Goal: Information Seeking & Learning: Learn about a topic

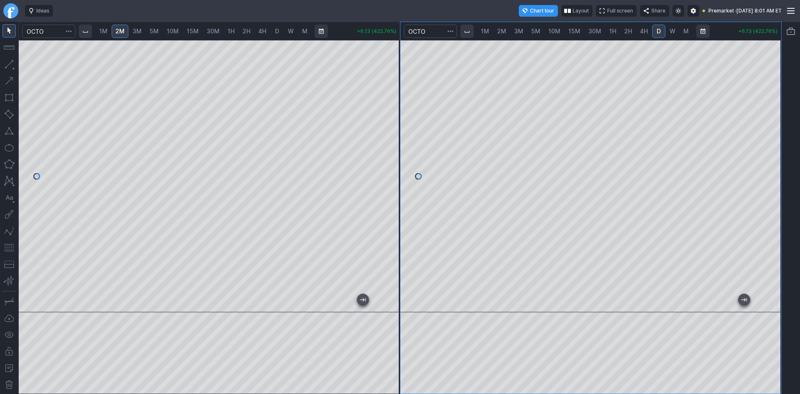
drag, startPoint x: 396, startPoint y: 99, endPoint x: 401, endPoint y: 173, distance: 74.7
click at [400, 173] on div at bounding box center [390, 173] width 17 height 251
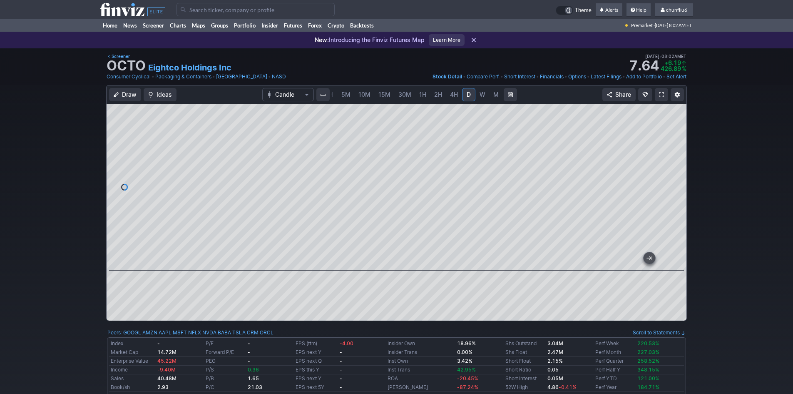
click at [202, 10] on input "Search" at bounding box center [256, 9] width 158 height 13
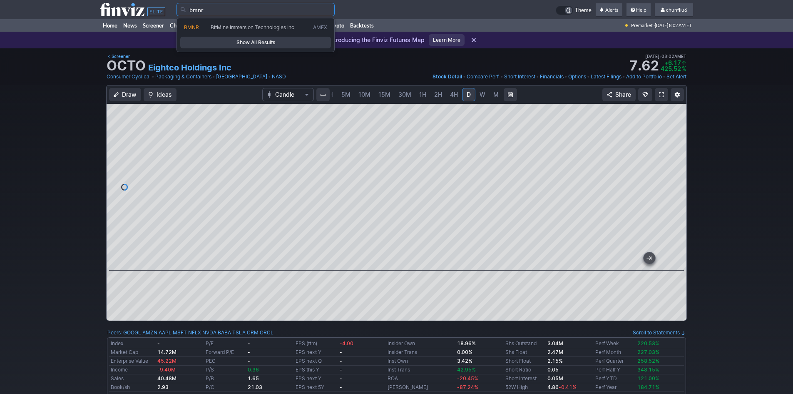
type input "bmnr"
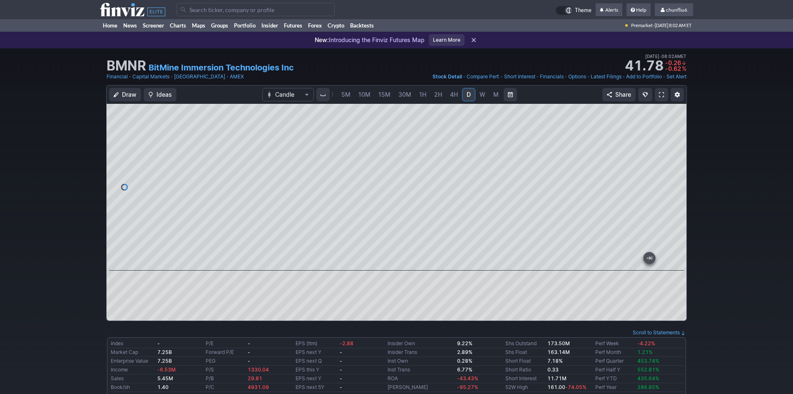
click at [346, 94] on span "5M" at bounding box center [346, 94] width 9 height 7
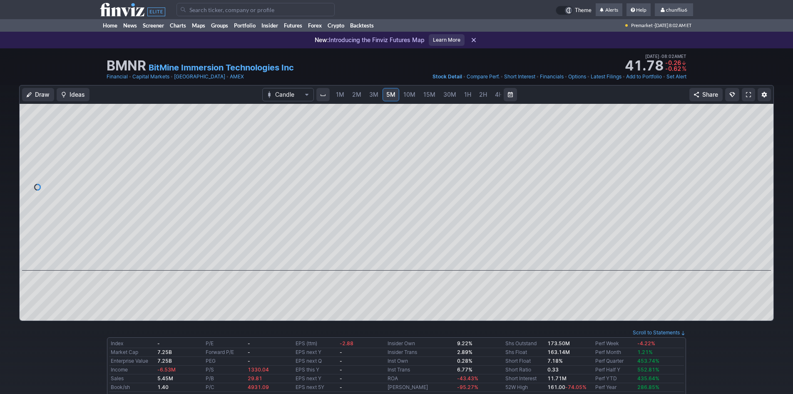
click at [344, 94] on link "1M" at bounding box center [340, 94] width 16 height 13
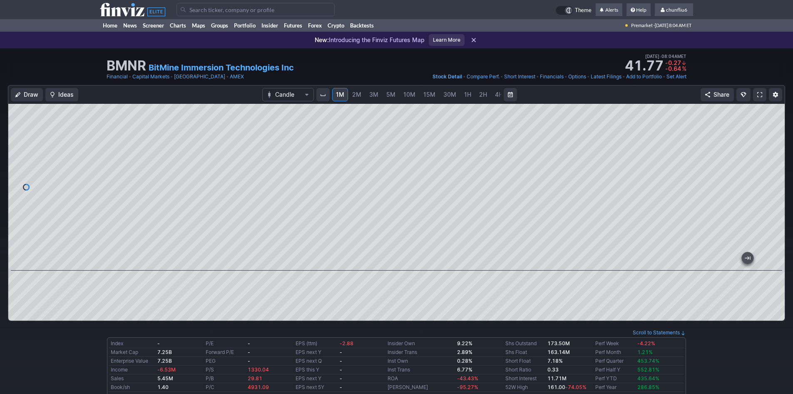
drag, startPoint x: 773, startPoint y: 167, endPoint x: 768, endPoint y: 193, distance: 25.9
click at [768, 193] on div at bounding box center [776, 185] width 17 height 146
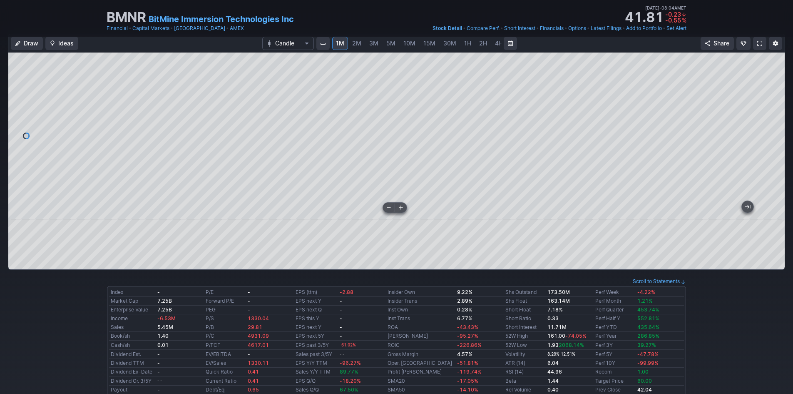
scroll to position [42, 0]
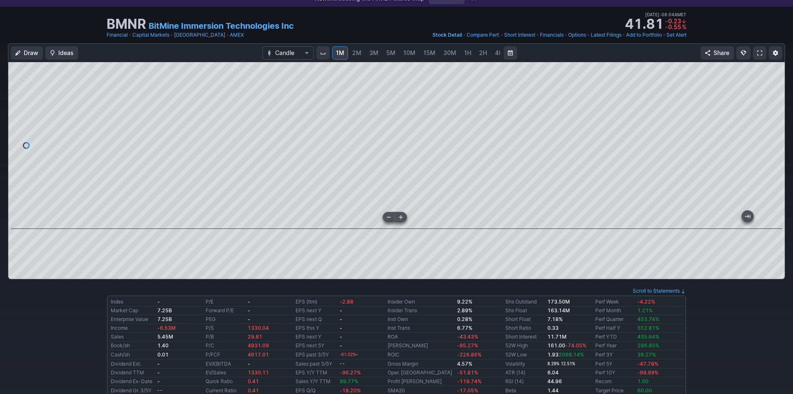
click at [632, 217] on div at bounding box center [396, 145] width 777 height 167
click at [757, 54] on link at bounding box center [759, 52] width 13 height 13
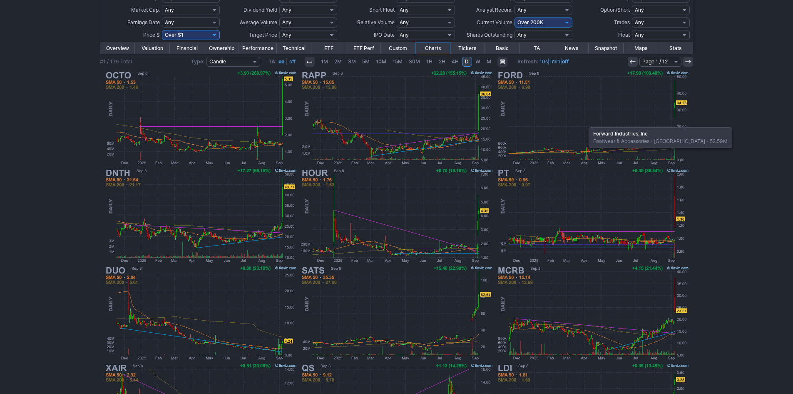
click at [585, 123] on img at bounding box center [593, 117] width 195 height 97
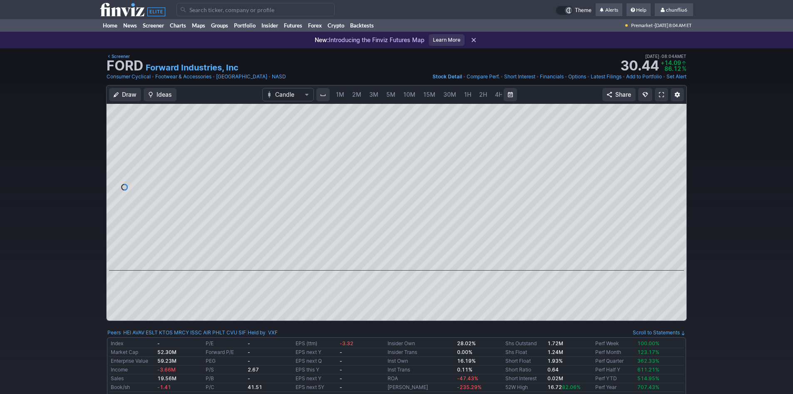
scroll to position [0, 45]
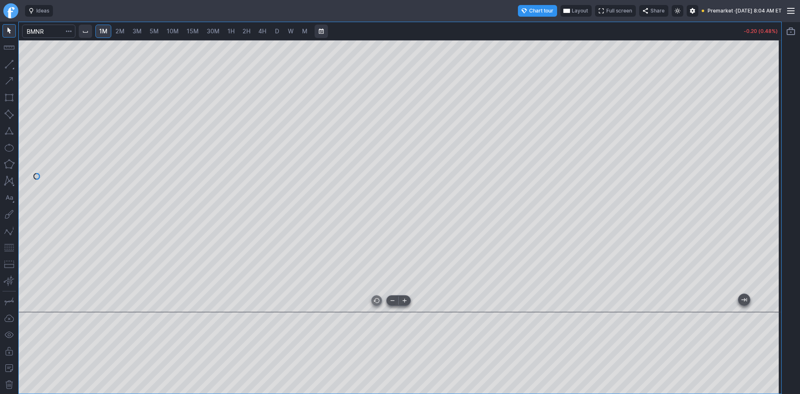
click at [311, 280] on div at bounding box center [400, 176] width 762 height 272
drag, startPoint x: 773, startPoint y: 162, endPoint x: 769, endPoint y: 229, distance: 67.6
click at [778, 227] on div at bounding box center [771, 173] width 17 height 251
click at [760, 151] on div at bounding box center [400, 176] width 762 height 272
drag, startPoint x: 673, startPoint y: 300, endPoint x: 812, endPoint y: 276, distance: 141.7
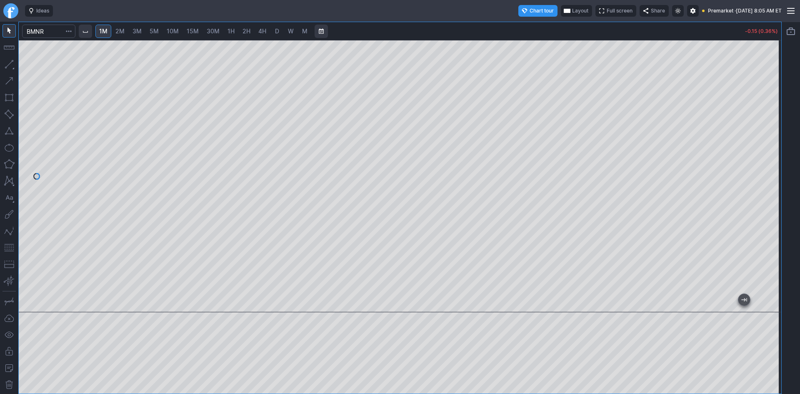
click at [799, 276] on html "Ideas Chart tour Layout Full screen Share Premarket · [DATE] 8:05 AM ET 1M 2M 3…" at bounding box center [400, 197] width 800 height 394
drag, startPoint x: 768, startPoint y: 183, endPoint x: 768, endPoint y: 238, distance: 54.6
click at [768, 237] on div at bounding box center [771, 173] width 17 height 251
click at [123, 31] on span "2M" at bounding box center [119, 30] width 9 height 7
click at [304, 265] on div at bounding box center [400, 176] width 762 height 272
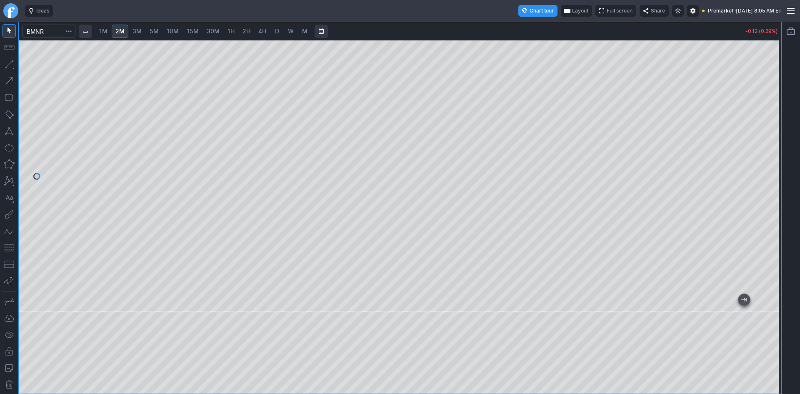
click at [7, 244] on button "button" at bounding box center [8, 247] width 13 height 13
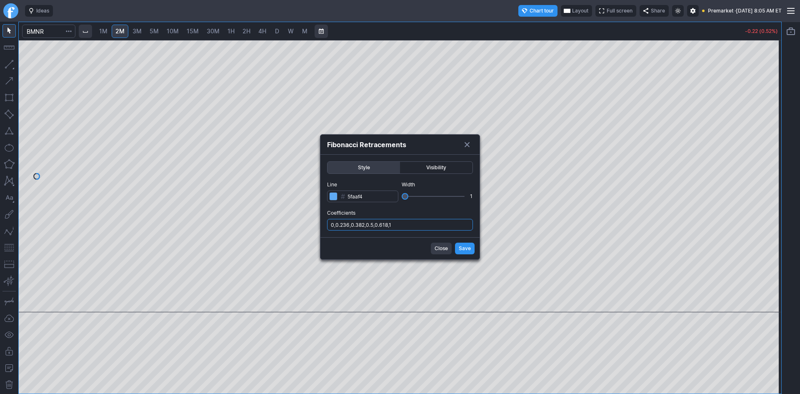
click at [442, 227] on input "0,0.236,0.382,0.5,0.618,1" at bounding box center [400, 225] width 146 height 12
type input "0,0.236,0.382,0.5,0.618,1,.786"
click at [460, 245] on span "Save" at bounding box center [465, 248] width 12 height 8
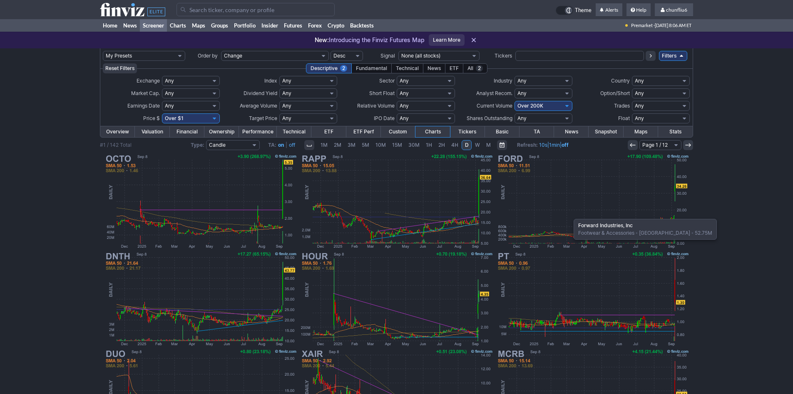
click at [570, 214] on img at bounding box center [593, 200] width 195 height 97
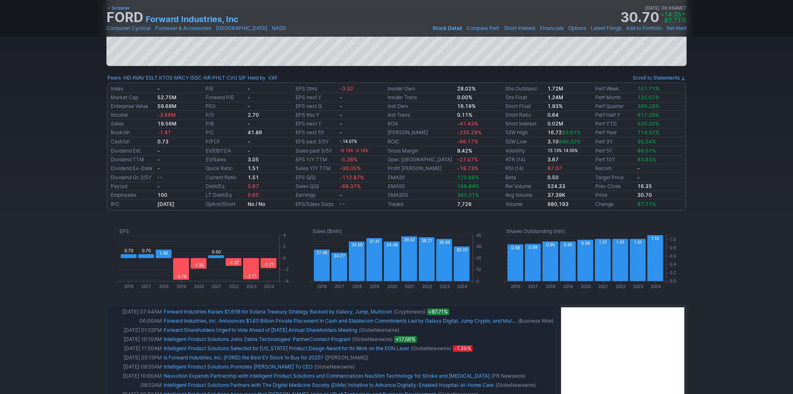
scroll to position [292, 0]
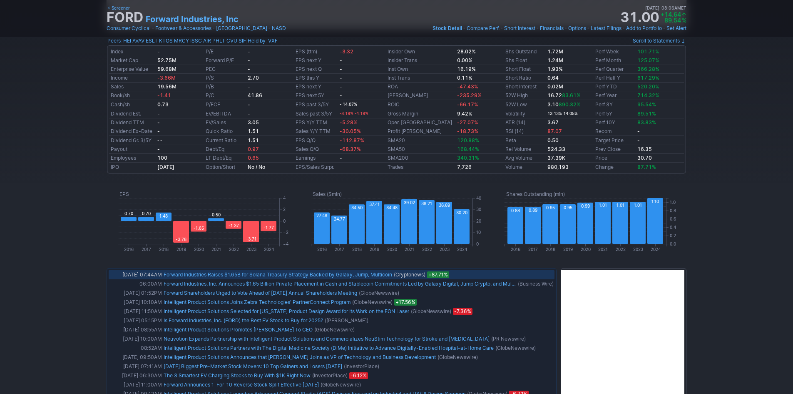
click at [363, 273] on link "Forward Industries Raises $1.65B for Solana Treasury Strategy Backed by Galaxy,…" at bounding box center [278, 274] width 229 height 6
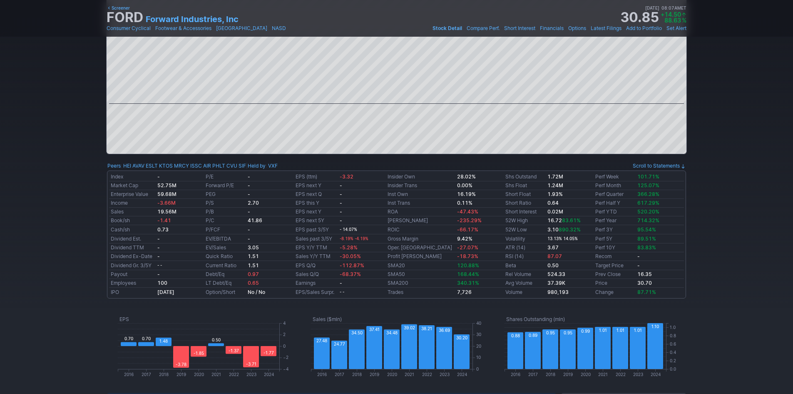
scroll to position [0, 0]
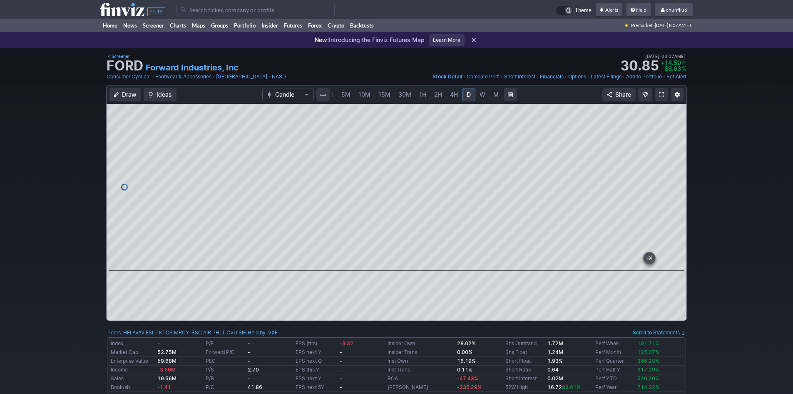
click at [658, 92] on link at bounding box center [661, 94] width 13 height 13
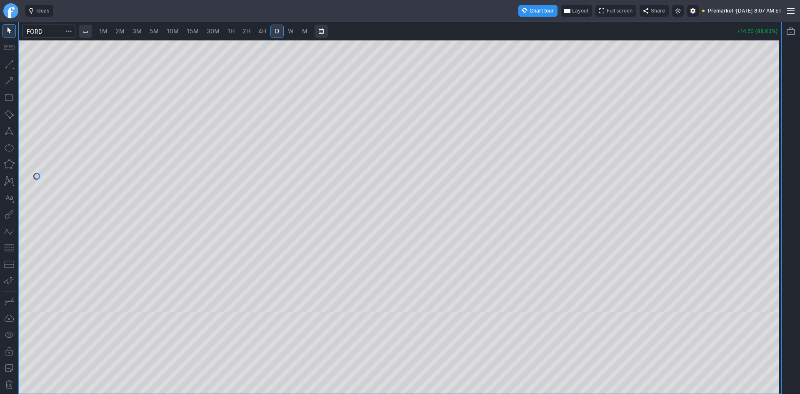
click at [564, 10] on span "button" at bounding box center [566, 10] width 5 height 7
click at [538, 25] on button "Layout" at bounding box center [538, 27] width 12 height 12
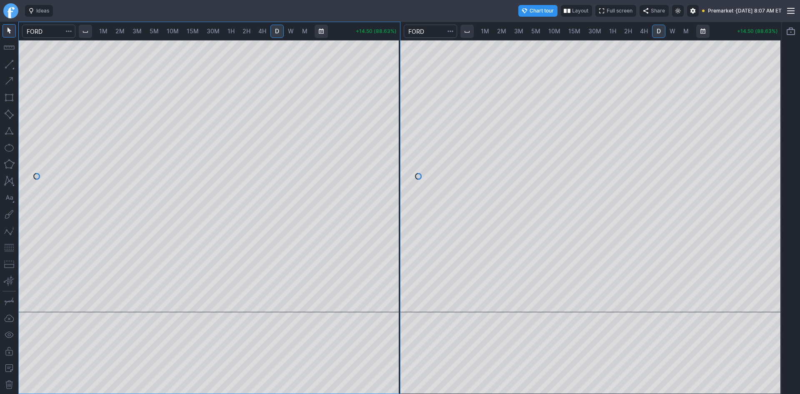
click at [670, 31] on span "W" at bounding box center [672, 30] width 6 height 7
drag, startPoint x: 773, startPoint y: 109, endPoint x: 771, endPoint y: 135, distance: 26.3
click at [771, 135] on div at bounding box center [771, 173] width 17 height 251
click at [656, 30] on span "D" at bounding box center [658, 30] width 4 height 7
drag, startPoint x: 656, startPoint y: 303, endPoint x: -105, endPoint y: -12, distance: 823.8
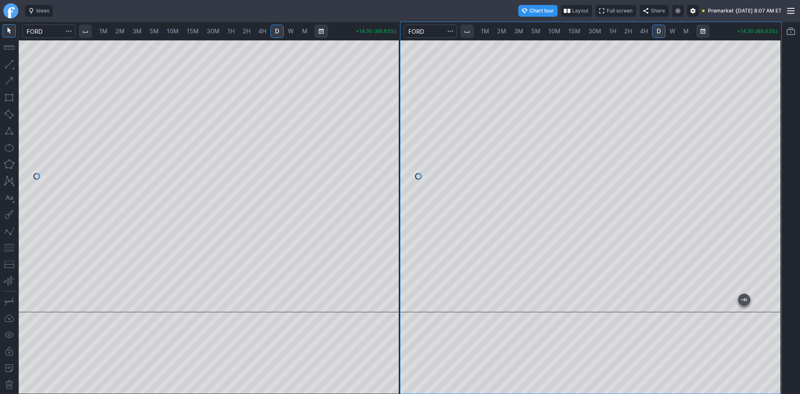
click at [0, 0] on html "Ideas Chart tour Layout Full screen Share Premarket · Mon SEP 08 2025 8:07 AM E…" at bounding box center [400, 197] width 800 height 394
drag, startPoint x: 7, startPoint y: 248, endPoint x: 17, endPoint y: 248, distance: 10.0
click at [8, 248] on button "button" at bounding box center [8, 247] width 13 height 13
drag, startPoint x: 771, startPoint y: 90, endPoint x: 775, endPoint y: 148, distance: 58.0
click at [775, 148] on div at bounding box center [771, 173] width 17 height 251
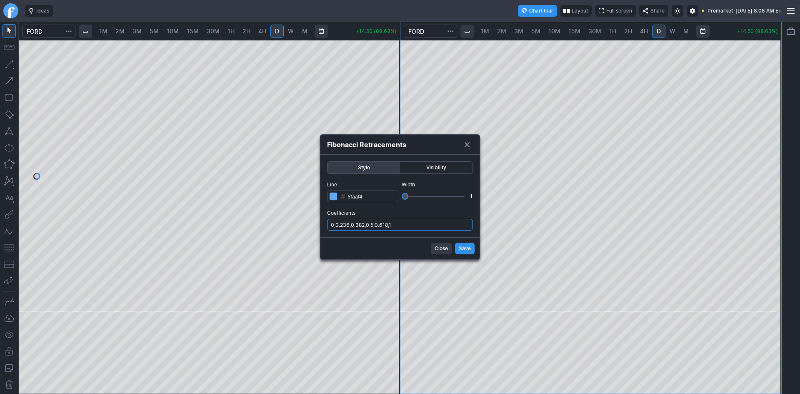
click at [419, 225] on input "0,0.236,0.382,0.5,0.618,1" at bounding box center [400, 225] width 146 height 12
type input "0,0.236,0.382,0.5,0.618,1,.786"
click at [461, 249] on span "Save" at bounding box center [465, 248] width 12 height 8
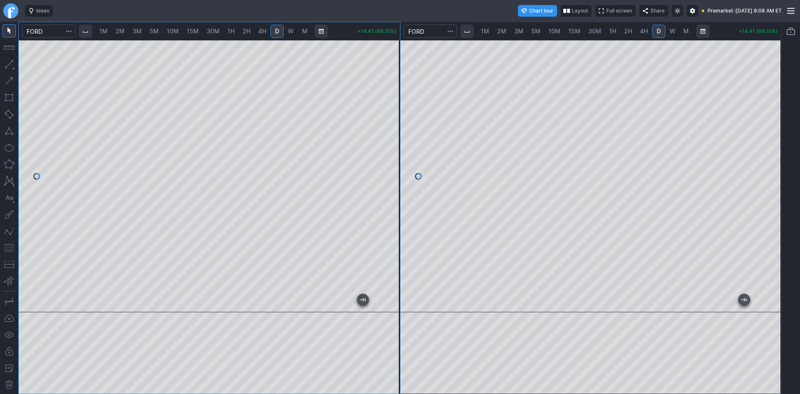
click at [105, 29] on span "1M" at bounding box center [103, 30] width 8 height 7
click at [124, 31] on span "2M" at bounding box center [119, 30] width 9 height 7
drag, startPoint x: 394, startPoint y: 96, endPoint x: 387, endPoint y: 165, distance: 69.0
click at [391, 160] on div at bounding box center [390, 173] width 17 height 251
drag, startPoint x: 5, startPoint y: 247, endPoint x: 17, endPoint y: 242, distance: 12.5
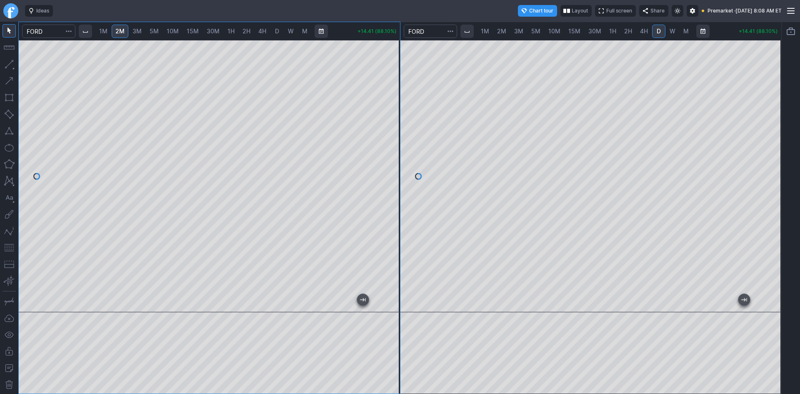
click at [6, 247] on button "button" at bounding box center [8, 247] width 13 height 13
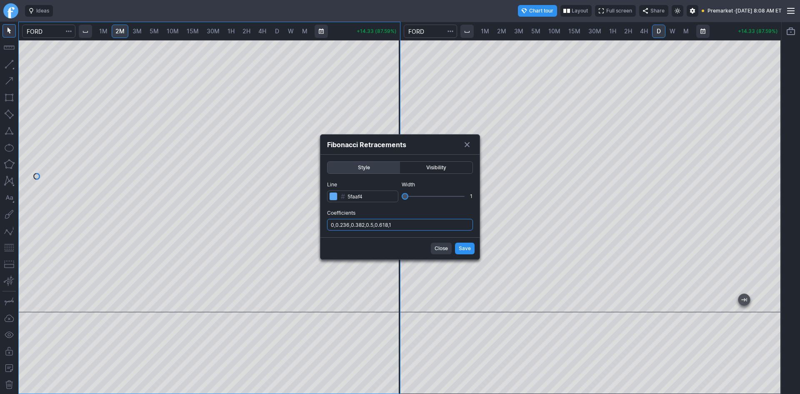
drag, startPoint x: 423, startPoint y: 222, endPoint x: 426, endPoint y: 230, distance: 8.0
click at [423, 224] on input "0,0.236,0.382,0.5,0.618,1" at bounding box center [400, 225] width 146 height 12
type input "0,0.236,0.382,0.5,0.618,1,.786"
click at [463, 248] on span "Save" at bounding box center [465, 248] width 12 height 8
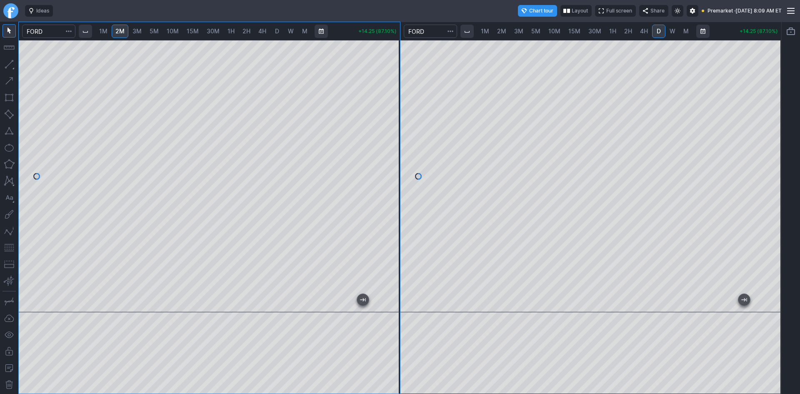
drag, startPoint x: 388, startPoint y: 226, endPoint x: 388, endPoint y: 203, distance: 22.5
click at [388, 203] on div at bounding box center [390, 173] width 17 height 251
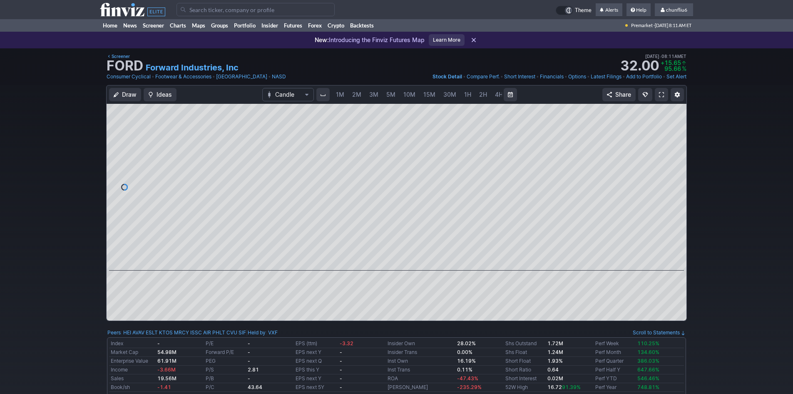
scroll to position [0, 45]
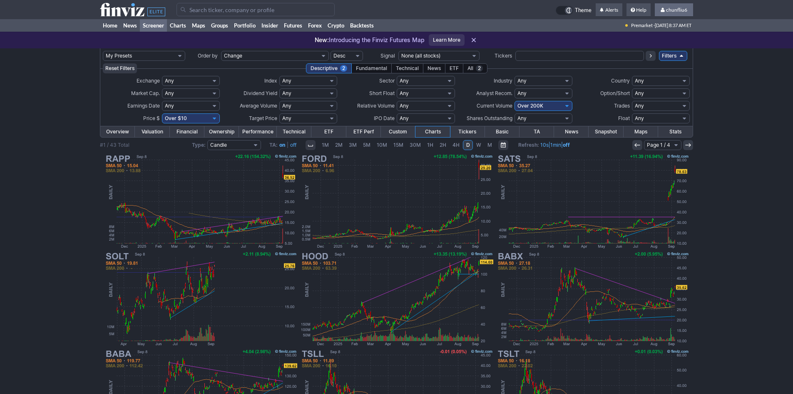
click at [672, 12] on span "chunfliu6" at bounding box center [676, 10] width 21 height 6
click at [661, 62] on link "Sign Out" at bounding box center [670, 61] width 47 height 13
